Goal: Check status: Check status

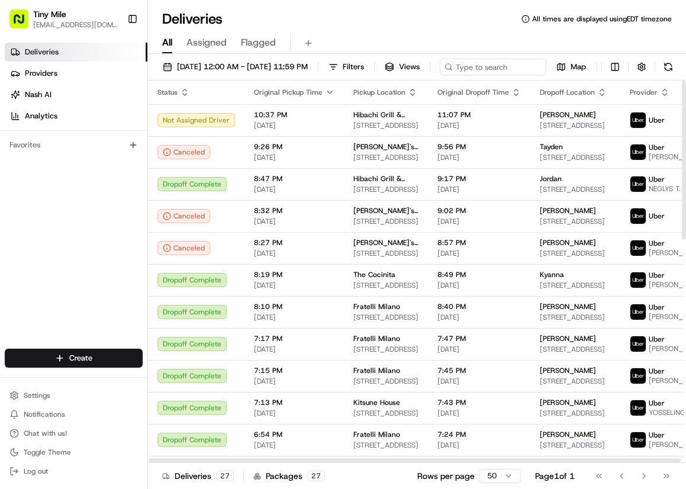
click at [167, 127] on div "Not Assigned Driver" at bounding box center [195, 120] width 77 height 14
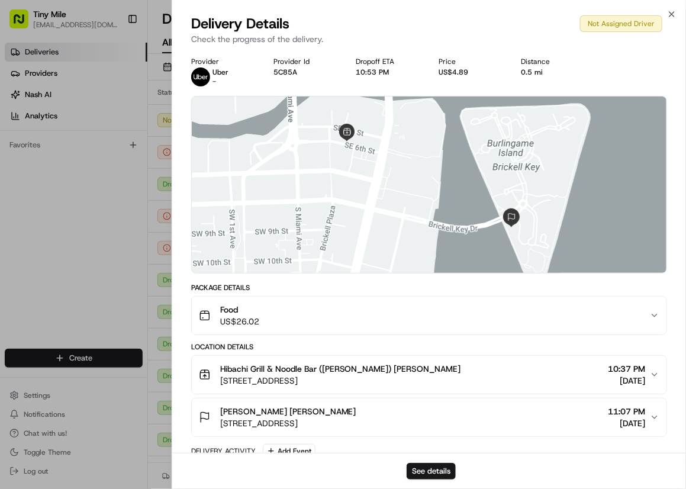
scroll to position [82, 0]
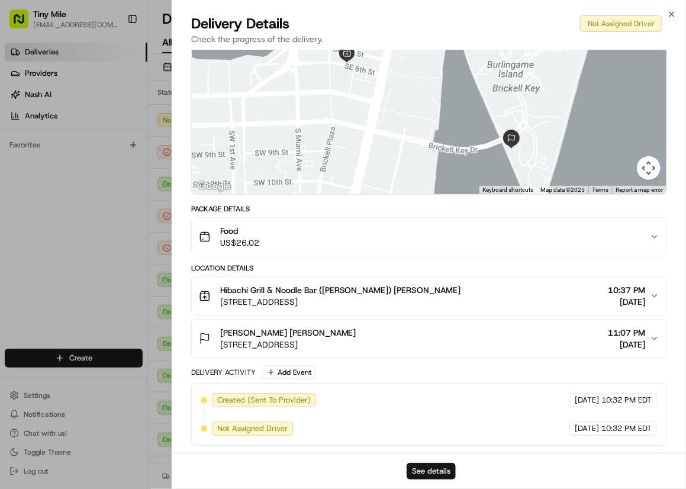
click at [423, 467] on button "See details" at bounding box center [430, 471] width 49 height 17
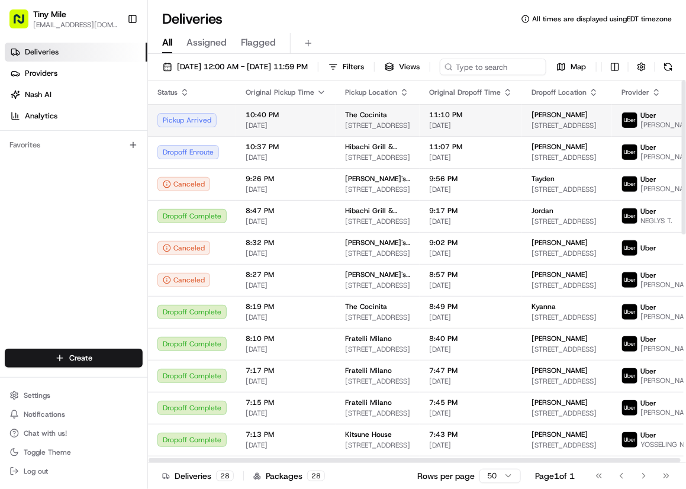
click at [181, 127] on div "Pickup Arrived" at bounding box center [191, 120] width 69 height 14
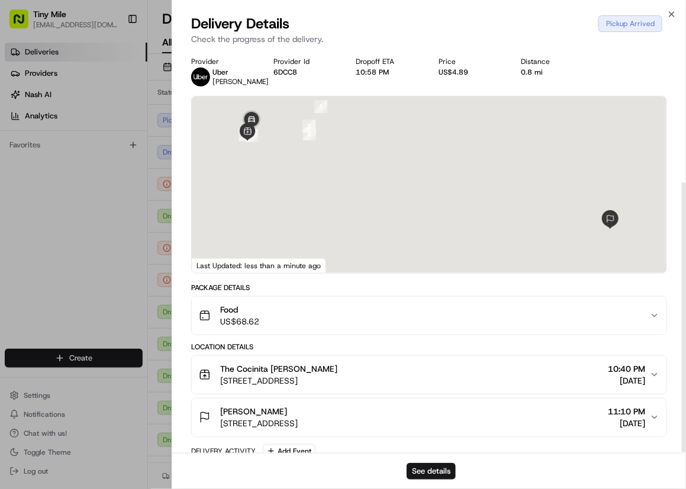
scroll to position [198, 0]
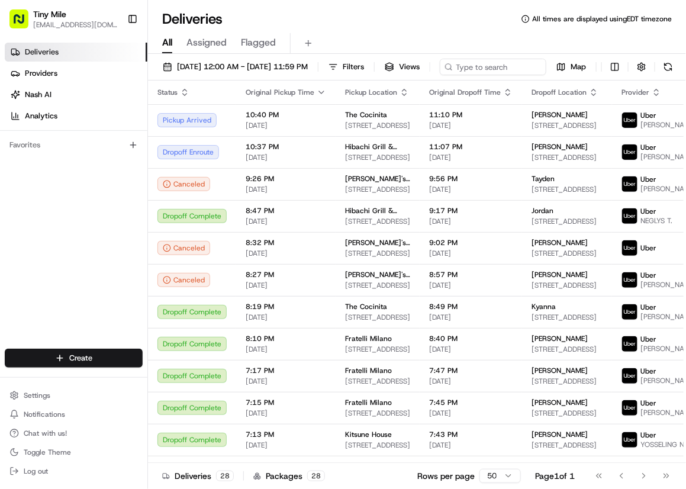
click at [171, 9] on h1 "Deliveries" at bounding box center [192, 18] width 60 height 19
click at [426, 1] on div "Deliveries All times are displayed using EDT timezone All Assigned Flagged 08/1…" at bounding box center [417, 244] width 538 height 489
click at [485, 36] on div "All Assigned Flagged" at bounding box center [417, 43] width 538 height 21
click at [407, 22] on div "Deliveries All times are displayed using EDT timezone" at bounding box center [417, 18] width 538 height 19
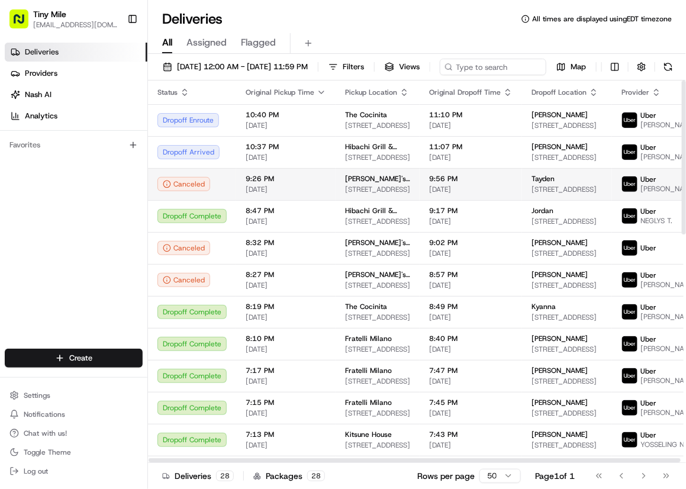
click at [179, 194] on td "Canceled" at bounding box center [192, 184] width 88 height 32
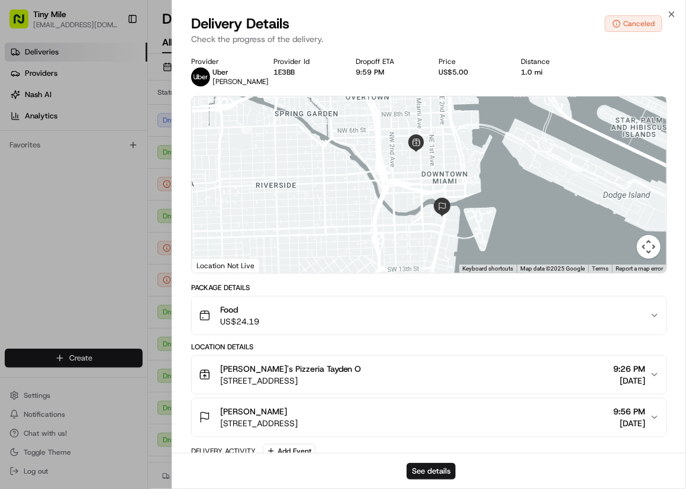
drag, startPoint x: 41, startPoint y: 182, endPoint x: 603, endPoint y: 2, distance: 590.0
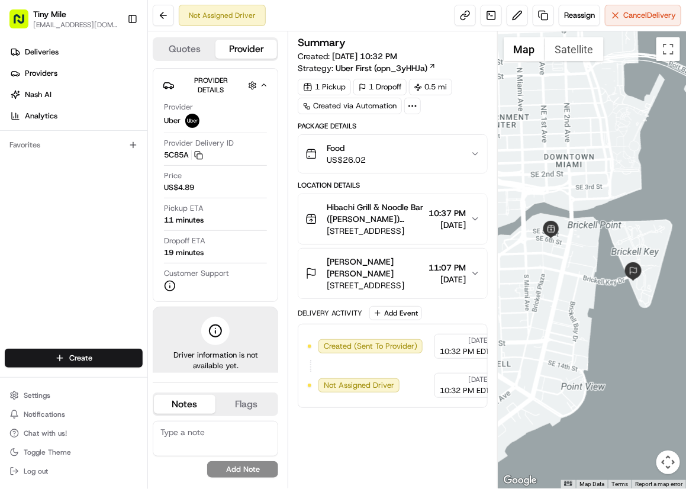
click at [386, 17] on div "Not Assigned Driver Reassign Cancel Delivery" at bounding box center [417, 15] width 538 height 31
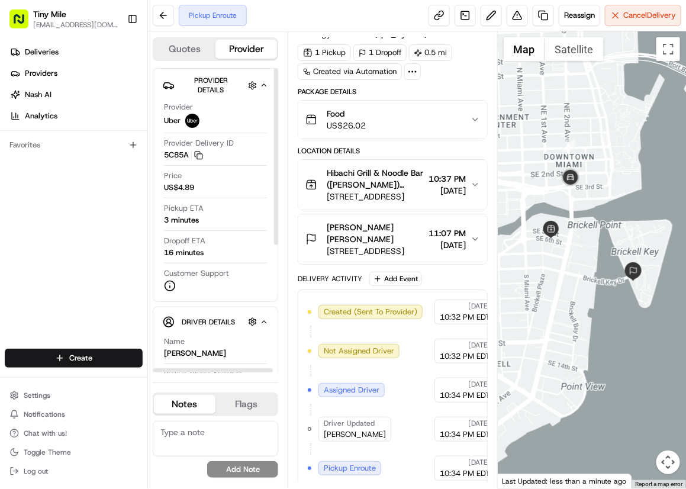
scroll to position [48, 0]
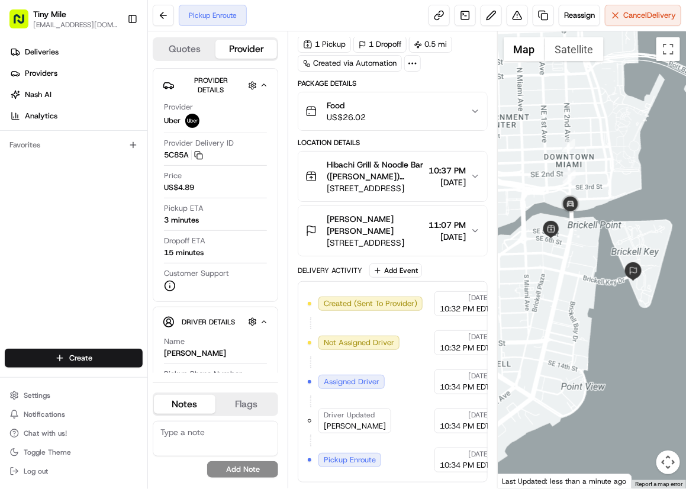
click at [133, 161] on div "Deliveries Providers [PERSON_NAME] Analytics Favorites" at bounding box center [73, 197] width 147 height 318
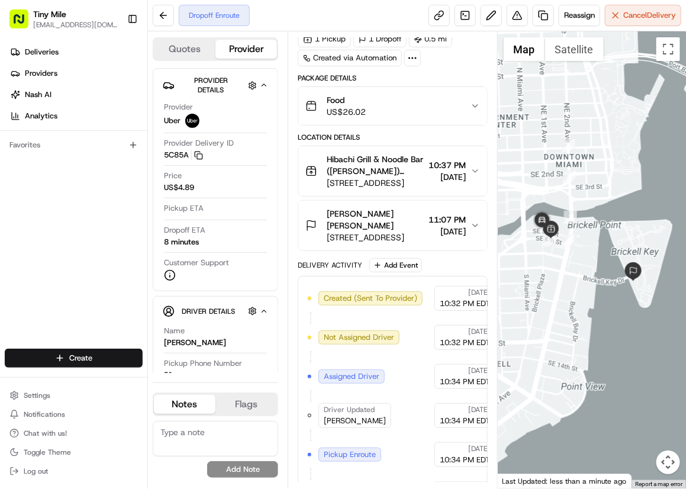
click at [96, 140] on div "Favorites" at bounding box center [74, 144] width 138 height 19
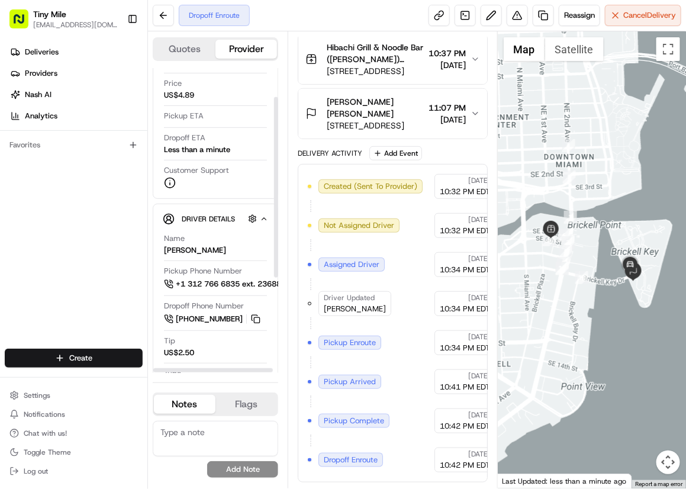
scroll to position [211, 0]
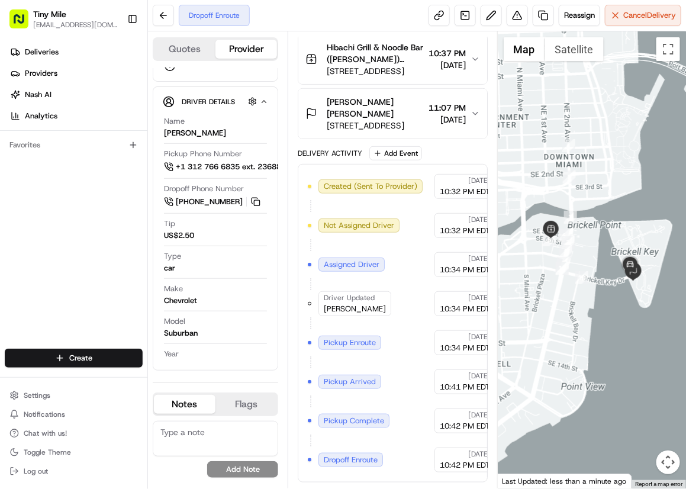
click at [660, 390] on div at bounding box center [591, 259] width 188 height 457
